Goal: Transaction & Acquisition: Purchase product/service

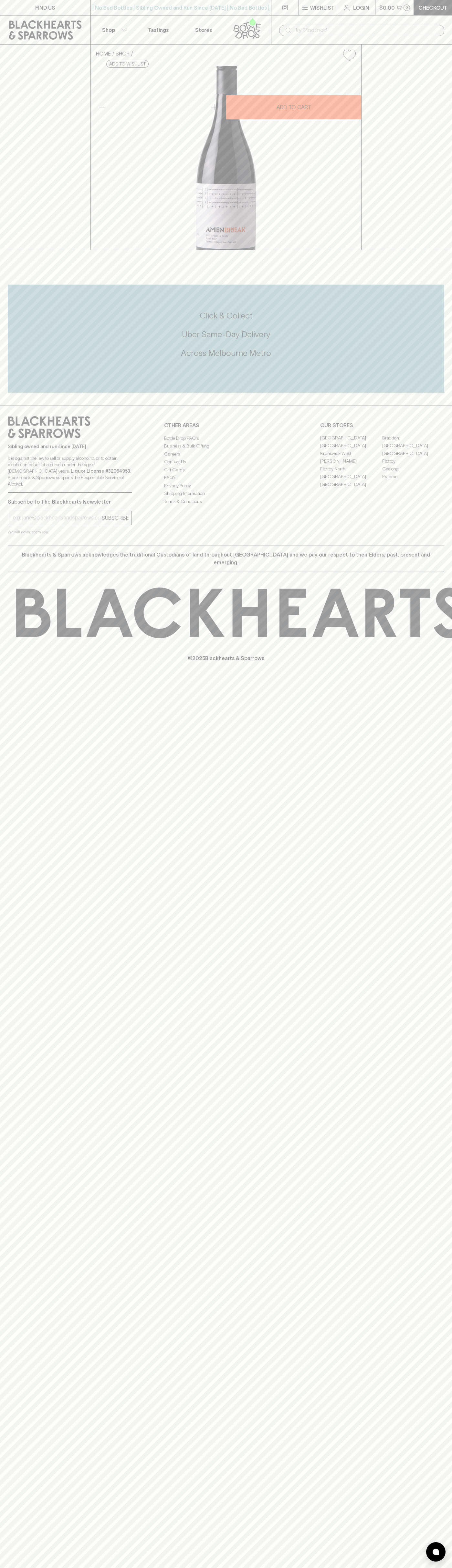
click at [117, 2] on div "| No Bad Bottles | Sibling Owned and Run Since [DATE] | No Bad Bottles | Siblin…" at bounding box center [180, 7] width 181 height 15
click at [431, 921] on div "FIND US | No Bad Bottles | Sibling Owned and Run Since [DATE] | No Bad Bottles …" at bounding box center [226, 784] width 452 height 1568
click at [448, 1567] on html "FIND US | No Bad Bottles | Sibling Owned and Run Since [DATE] | No Bad Bottles …" at bounding box center [226, 784] width 452 height 1568
click at [9, 135] on div "HOME SHOP [MEDICAL_DATA] Break Gravelly Gully Central Otago Pinot Noir 2023 $30…" at bounding box center [226, 147] width 452 height 206
